Goal: Check status

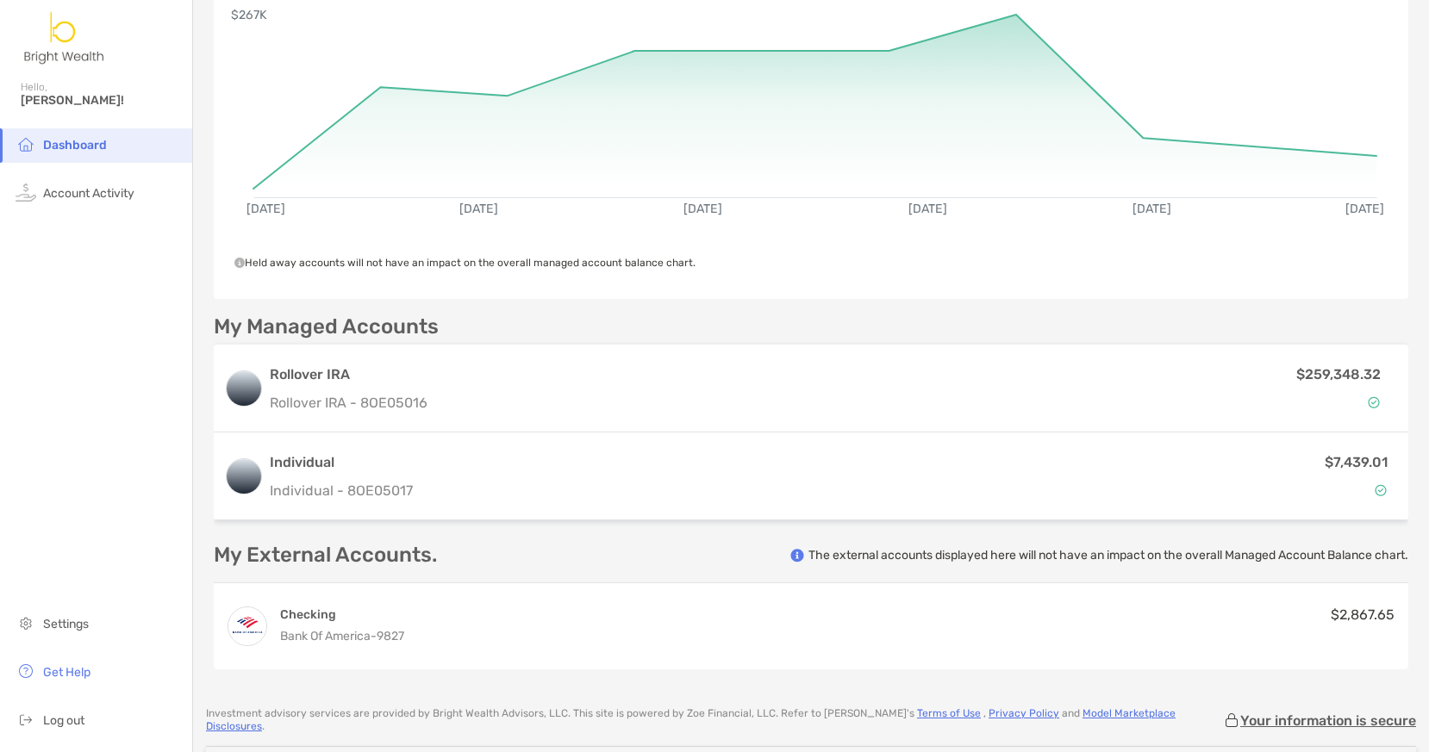
scroll to position [203, 0]
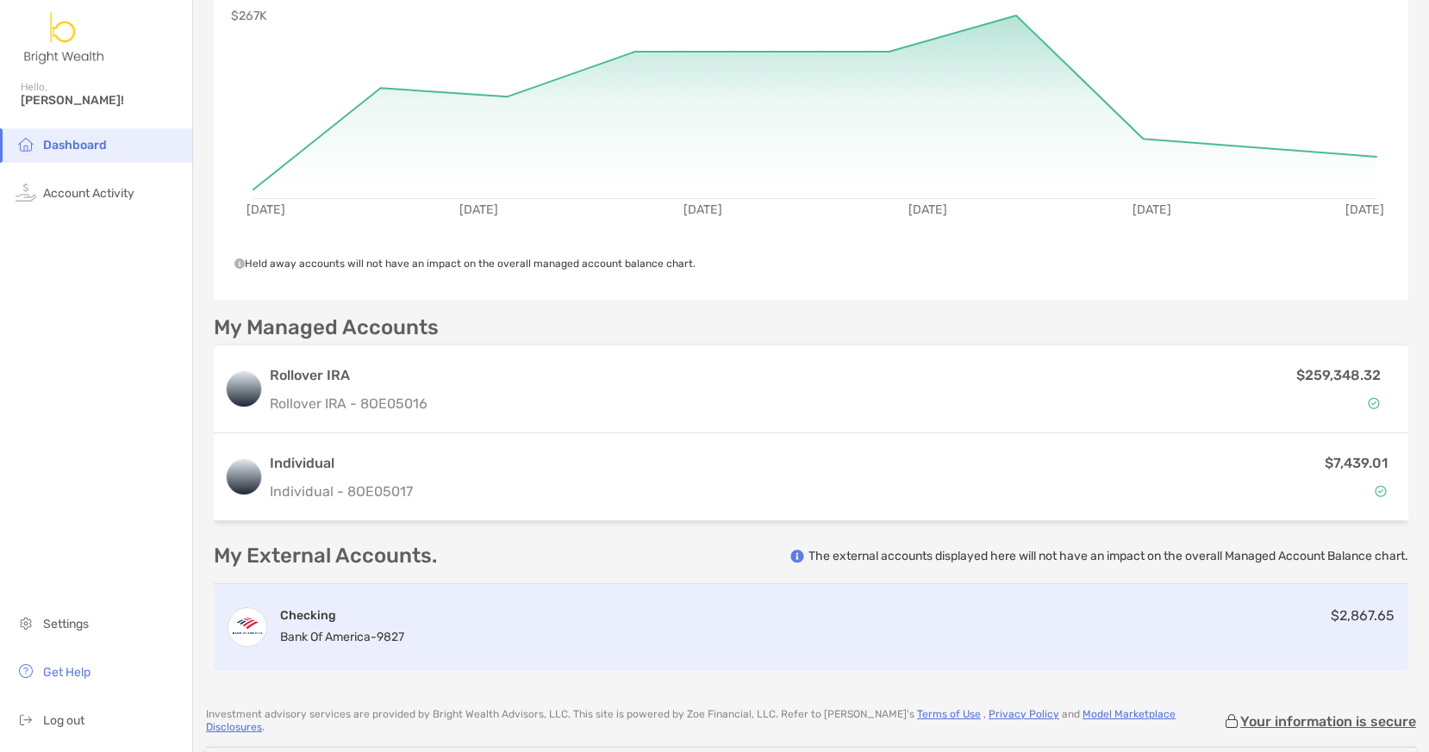
click at [610, 625] on div "Checking Bank of America - 9827 $2,867.65" at bounding box center [811, 627] width 1194 height 86
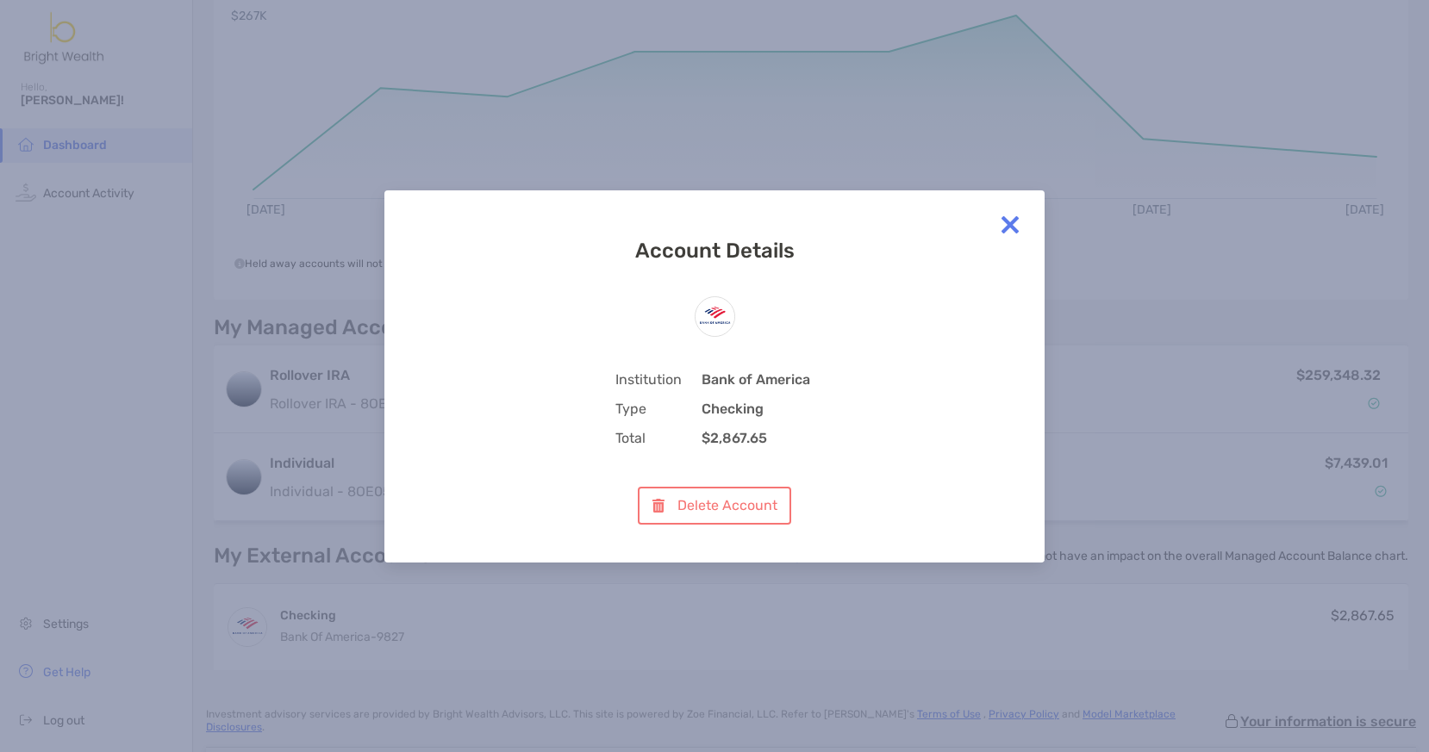
click at [1000, 224] on img at bounding box center [1010, 225] width 34 height 34
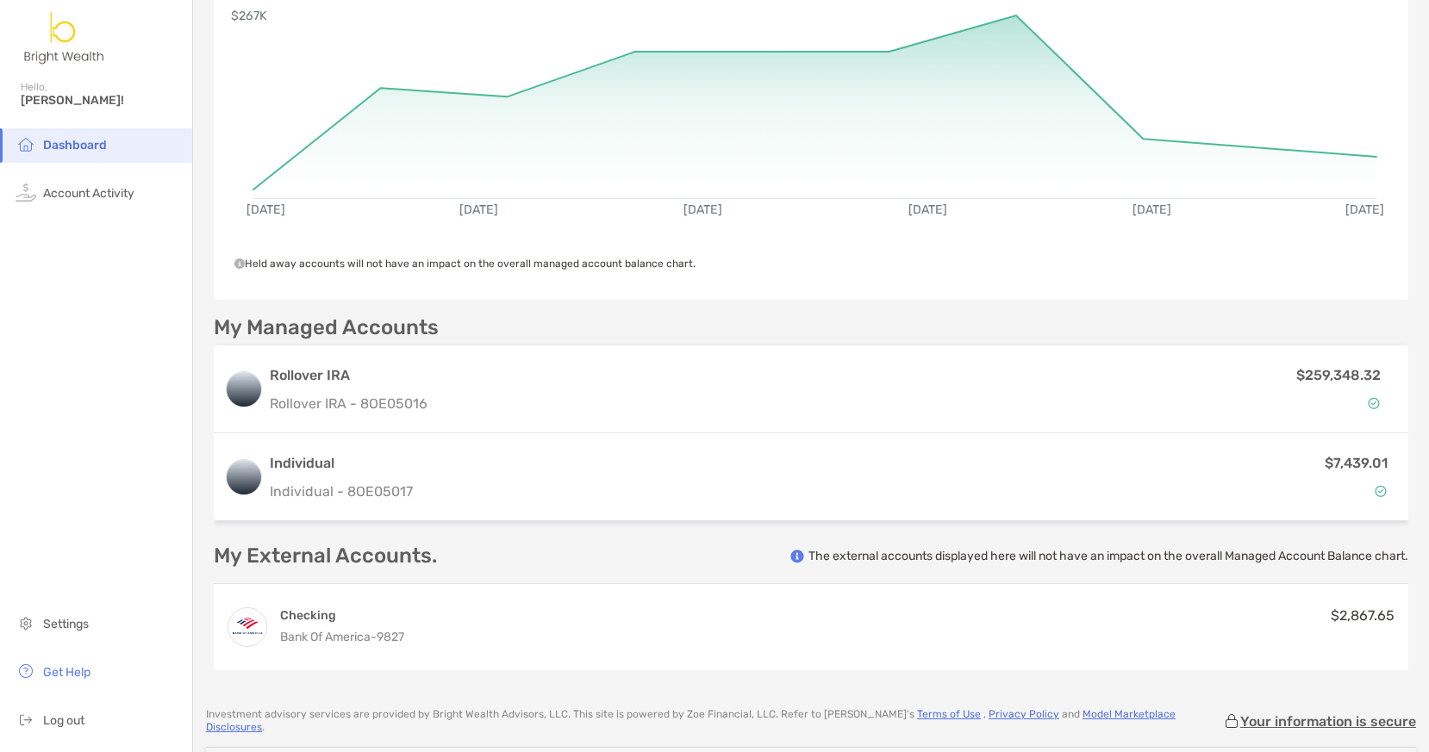
click at [889, 558] on p "The external accounts displayed here will not have an impact on the overall Man…" at bounding box center [1108, 556] width 600 height 16
click at [1009, 17] on rect at bounding box center [815, 98] width 1125 height 165
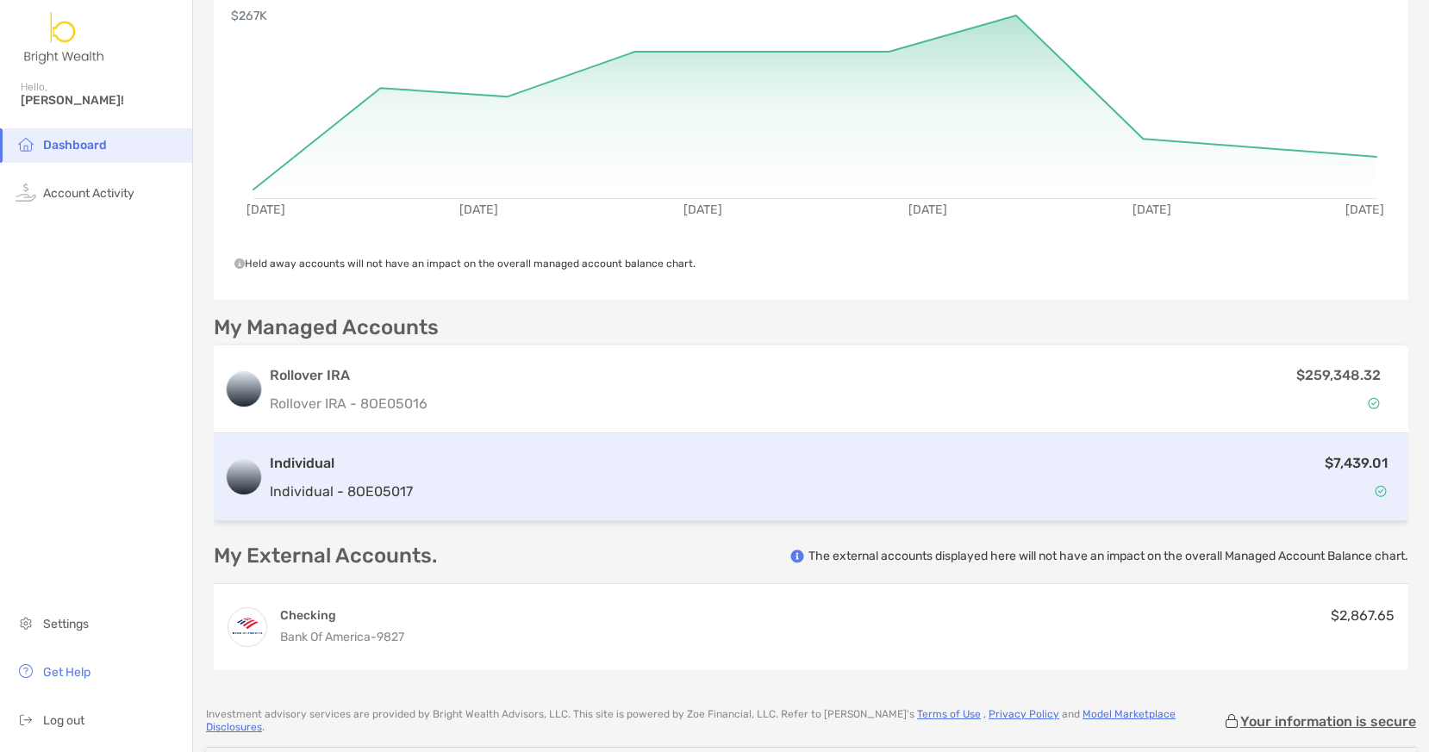
click at [1331, 459] on p "$7,439.01" at bounding box center [1356, 463] width 63 height 22
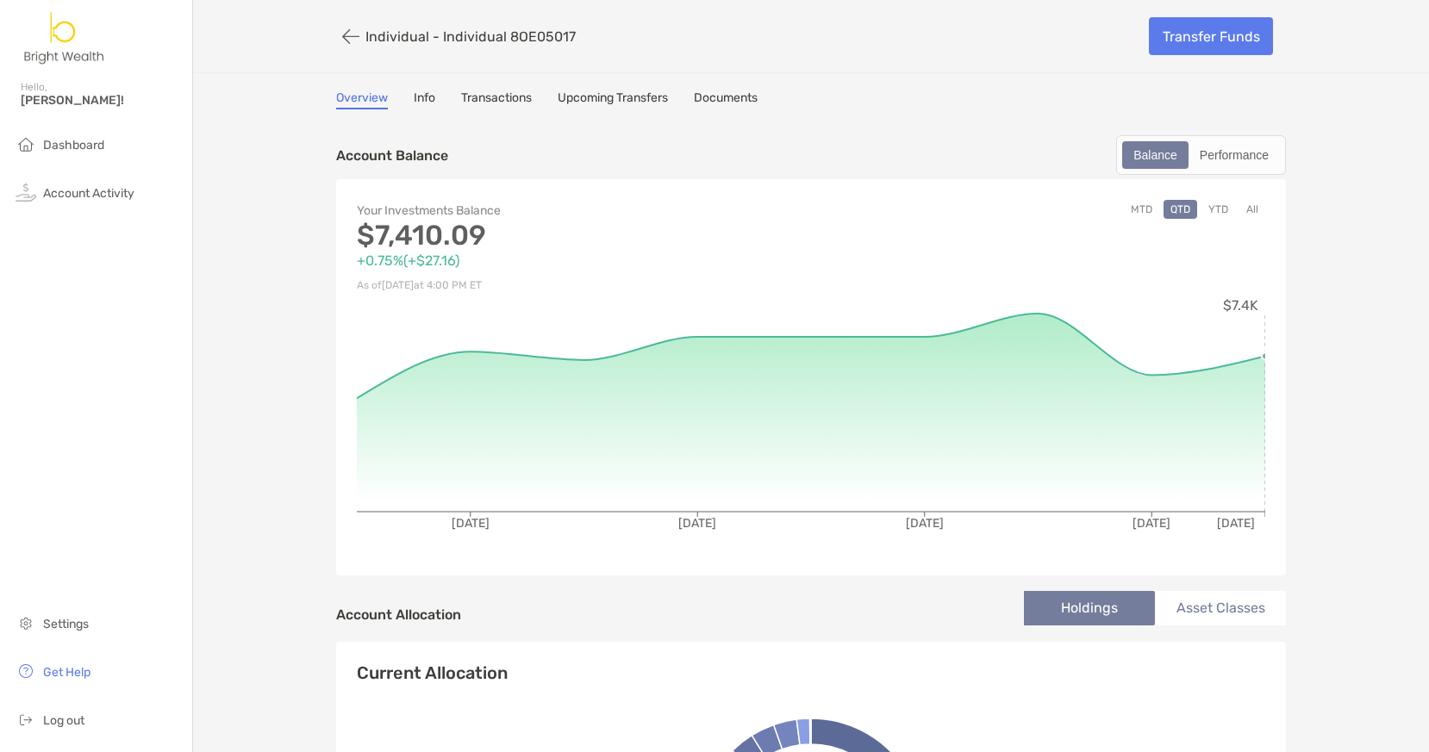
click at [1262, 358] on circle at bounding box center [1265, 355] width 7 height 7
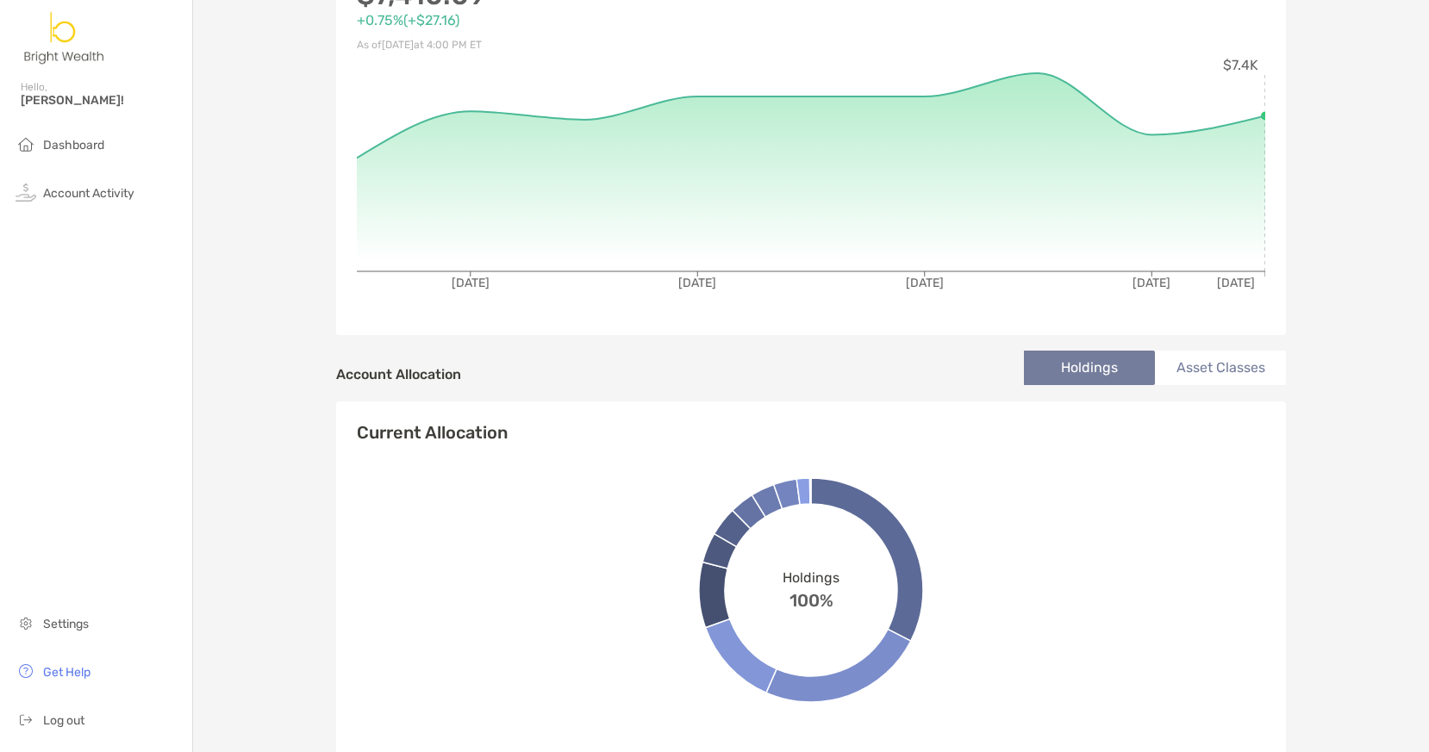
scroll to position [243, 0]
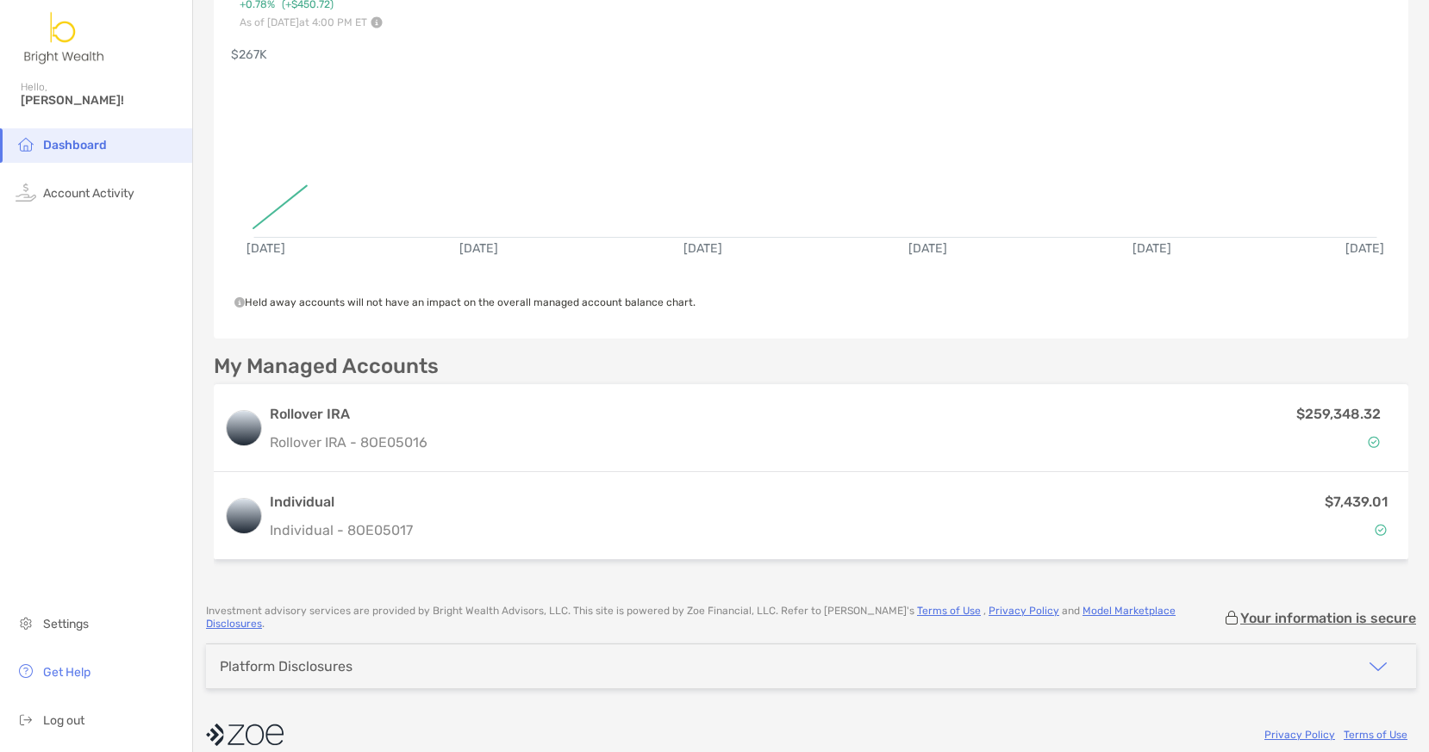
scroll to position [236, 0]
